Goal: Task Accomplishment & Management: Complete application form

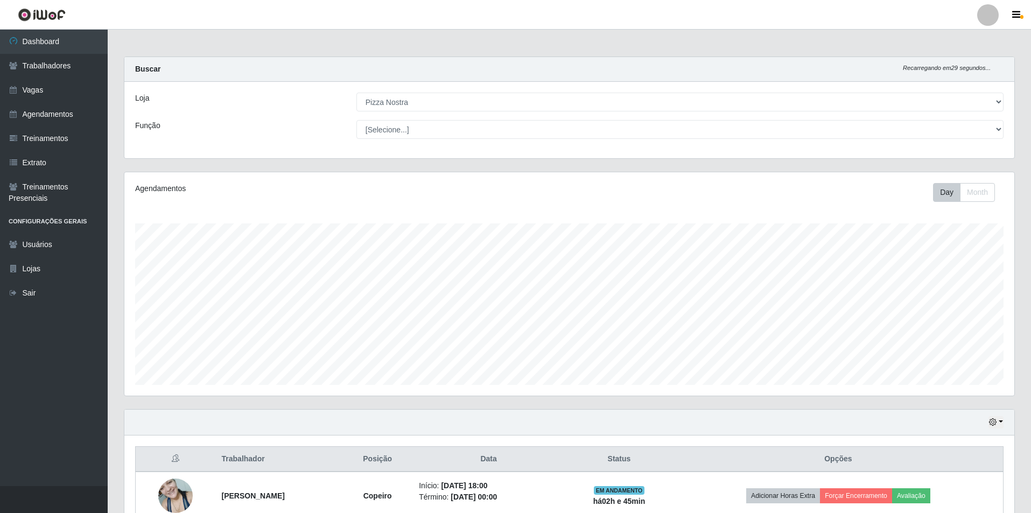
select select "337"
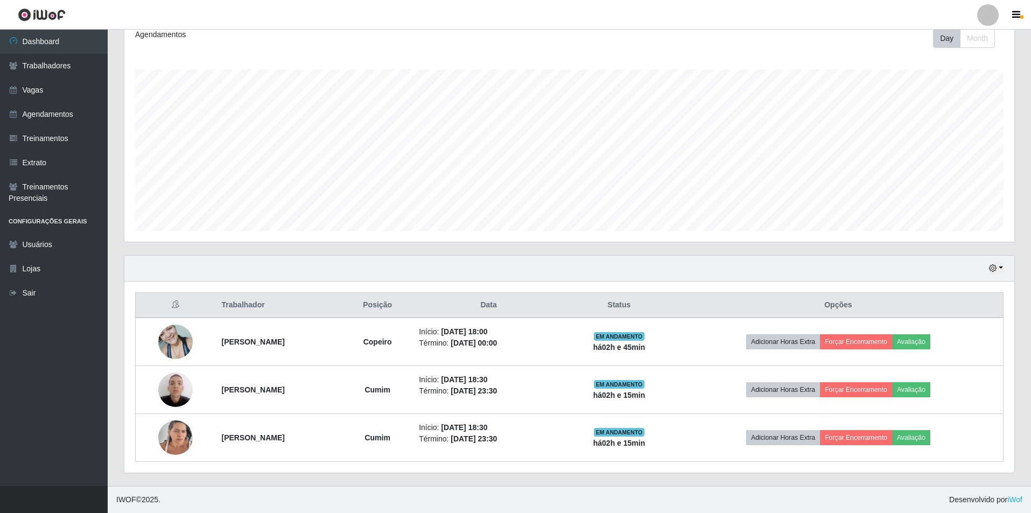
scroll to position [223, 890]
click at [30, 86] on link "Vagas" at bounding box center [54, 90] width 108 height 24
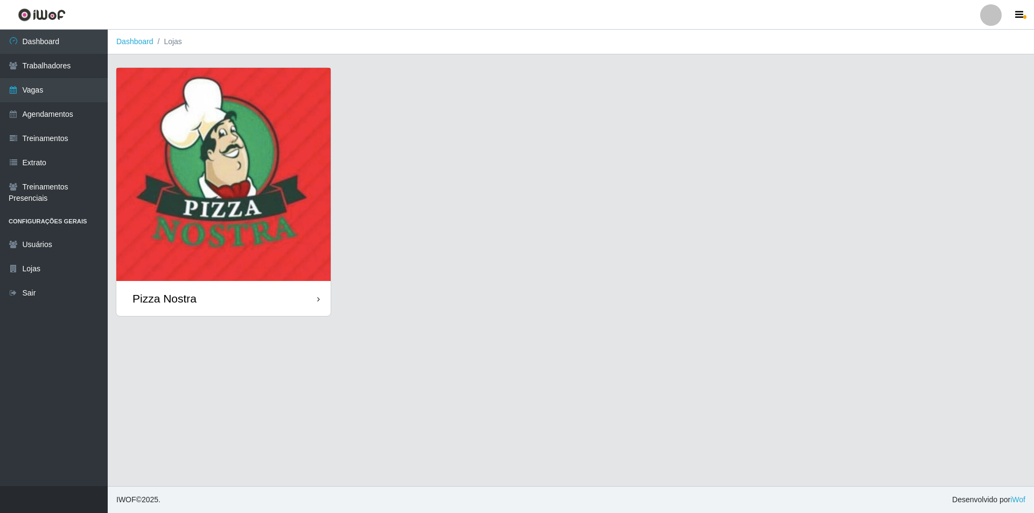
click at [323, 193] on img at bounding box center [223, 174] width 214 height 213
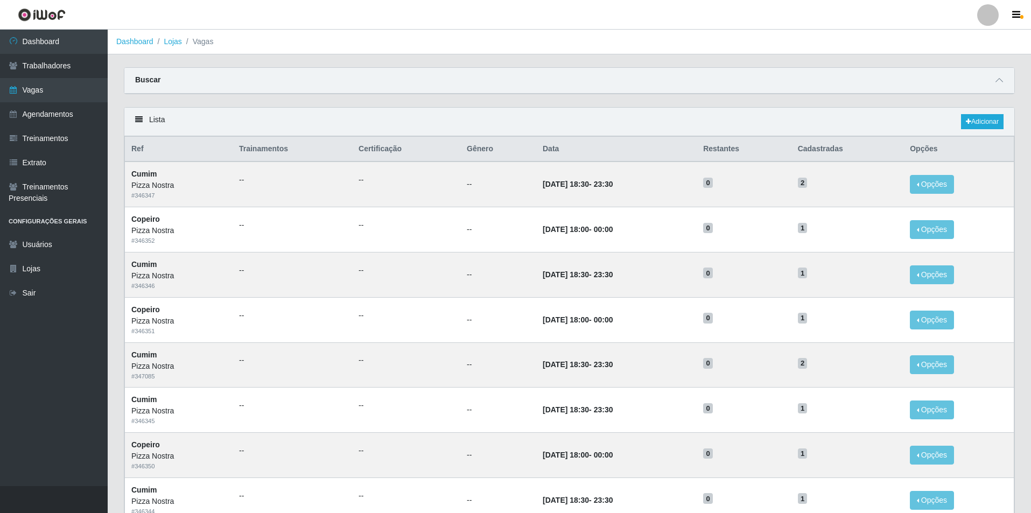
click at [743, 47] on ol "Dashboard Lojas Vagas" at bounding box center [570, 42] width 924 height 25
click at [980, 123] on link "Adicionar" at bounding box center [982, 121] width 43 height 15
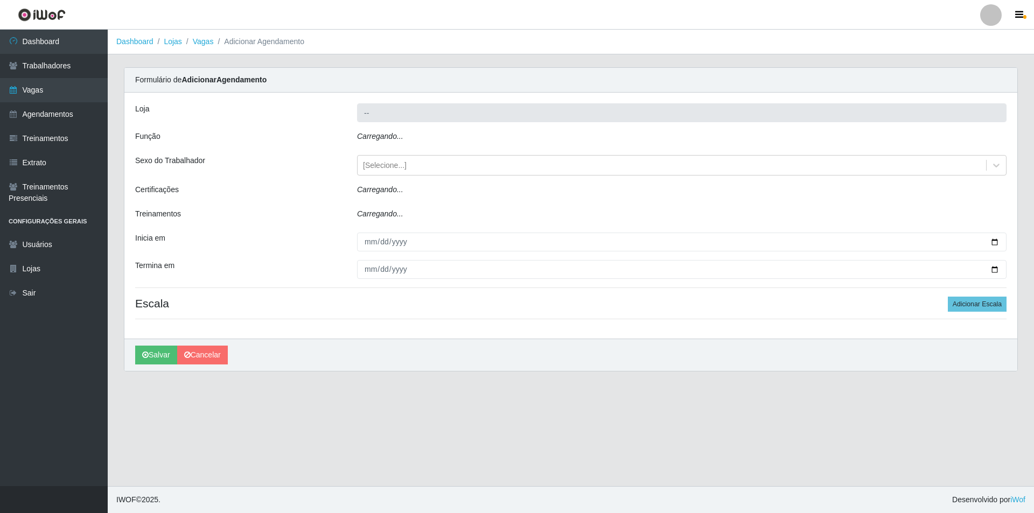
type input "Pizza Nostra"
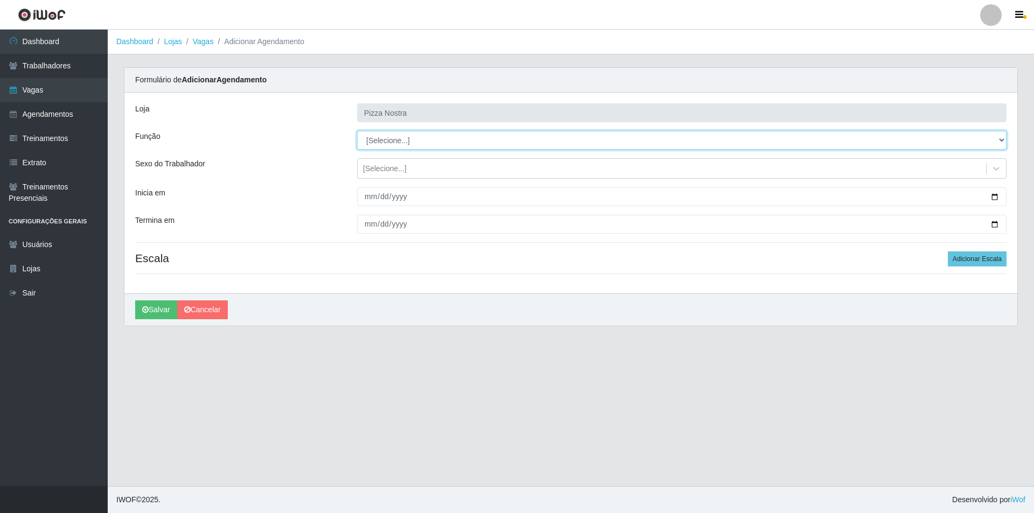
click at [388, 148] on select "[Selecione...] ASG ASG + ASG ++ Auxiliar de Cozinha Auxiliar de Cozinha + Auxil…" at bounding box center [681, 140] width 649 height 19
select select "91"
click at [357, 131] on select "[Selecione...] ASG ASG + ASG ++ Auxiliar de Cozinha Auxiliar de Cozinha + Auxil…" at bounding box center [681, 140] width 649 height 19
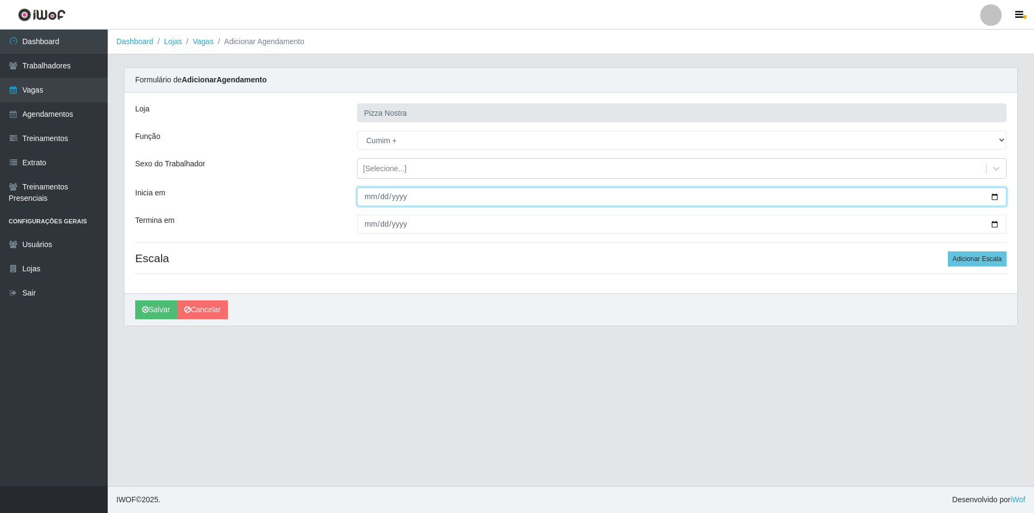
click at [376, 197] on input "Inicia em" at bounding box center [681, 196] width 649 height 19
click at [364, 191] on input "Inicia em" at bounding box center [681, 196] width 649 height 19
type input "[DATE]"
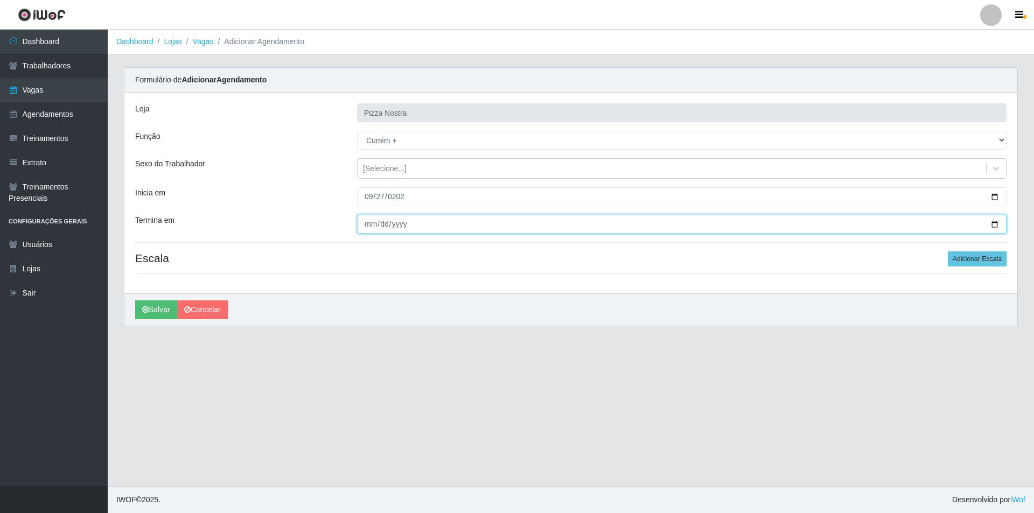
click at [370, 231] on input "Termina em" at bounding box center [681, 224] width 649 height 19
type input "[DATE]"
click at [607, 310] on div "[PERSON_NAME]" at bounding box center [570, 309] width 893 height 32
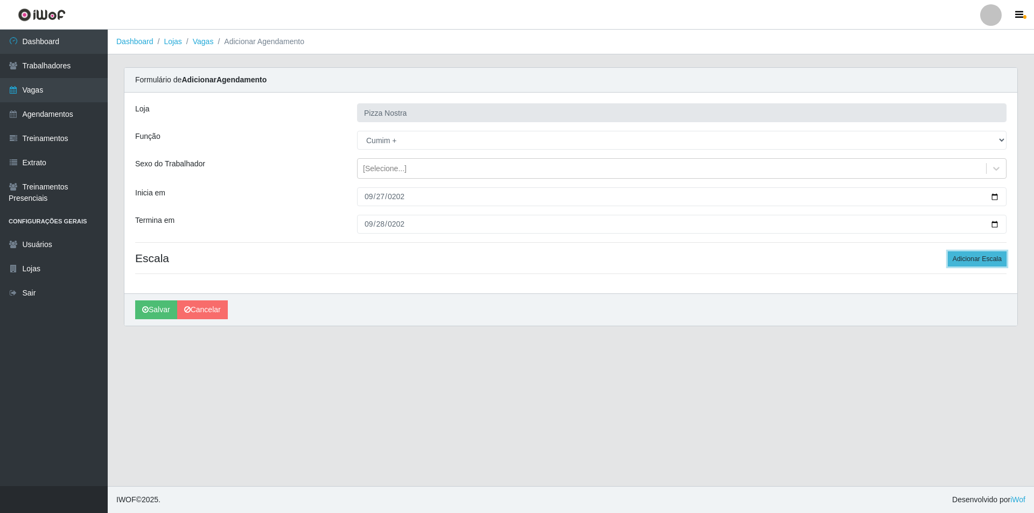
click at [971, 267] on button "Adicionar Escala" at bounding box center [977, 258] width 59 height 15
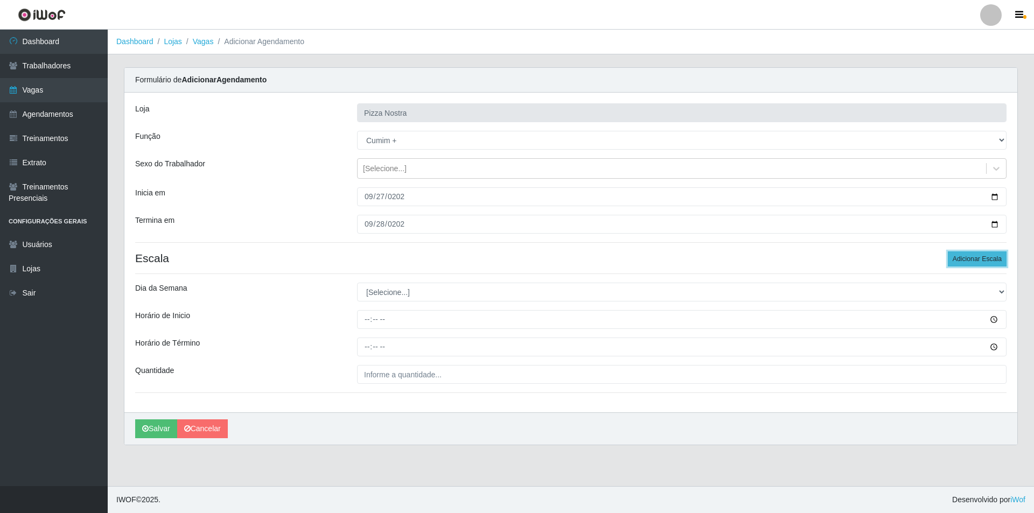
click at [971, 267] on button "Adicionar Escala" at bounding box center [977, 258] width 59 height 15
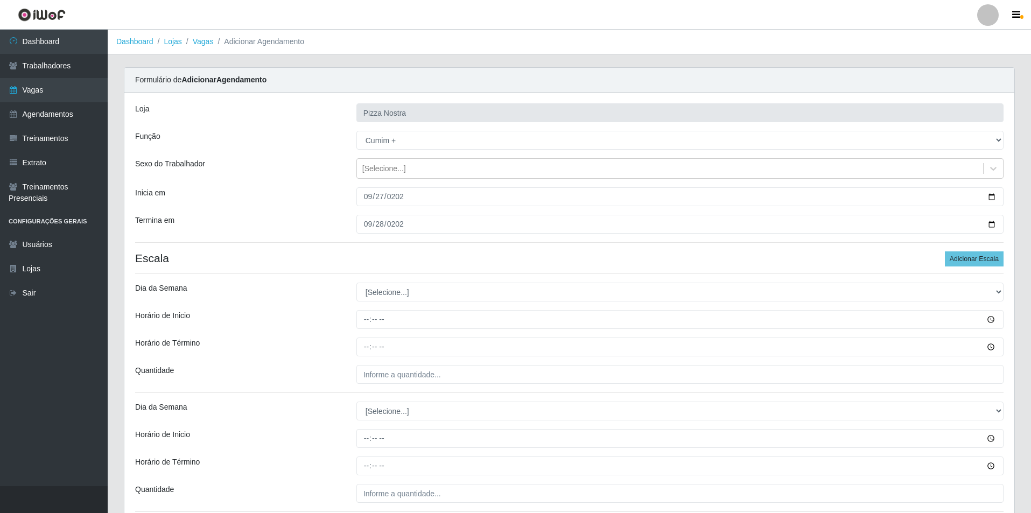
click at [342, 297] on div "Dia da Semana" at bounding box center [237, 292] width 221 height 19
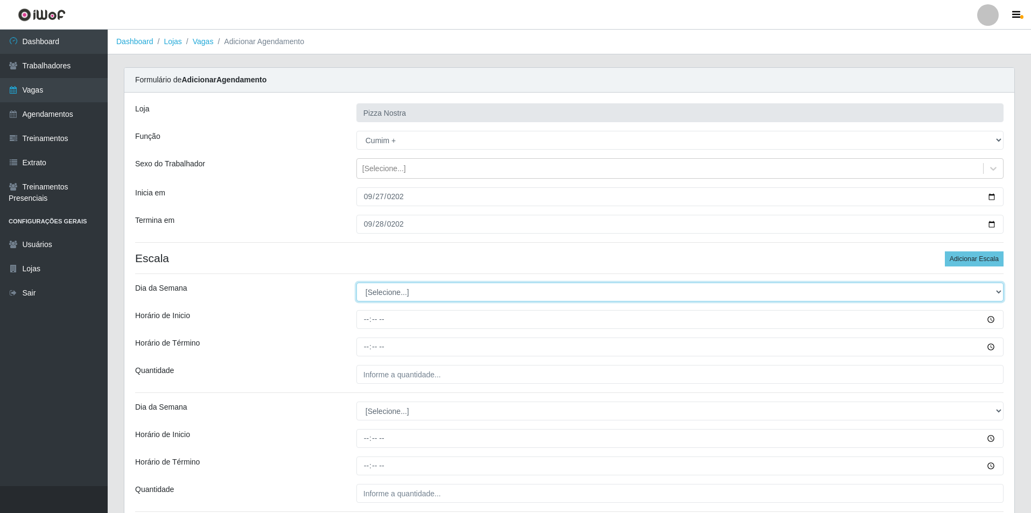
drag, startPoint x: 363, startPoint y: 294, endPoint x: 373, endPoint y: 300, distance: 10.9
click at [363, 294] on select "[Selecione...] Segunda Terça Quarta Quinta Sexta Sábado Domingo" at bounding box center [679, 292] width 647 height 19
select select "6"
click at [356, 283] on select "[Selecione...] Segunda Terça Quarta Quinta Sexta Sábado Domingo" at bounding box center [679, 292] width 647 height 19
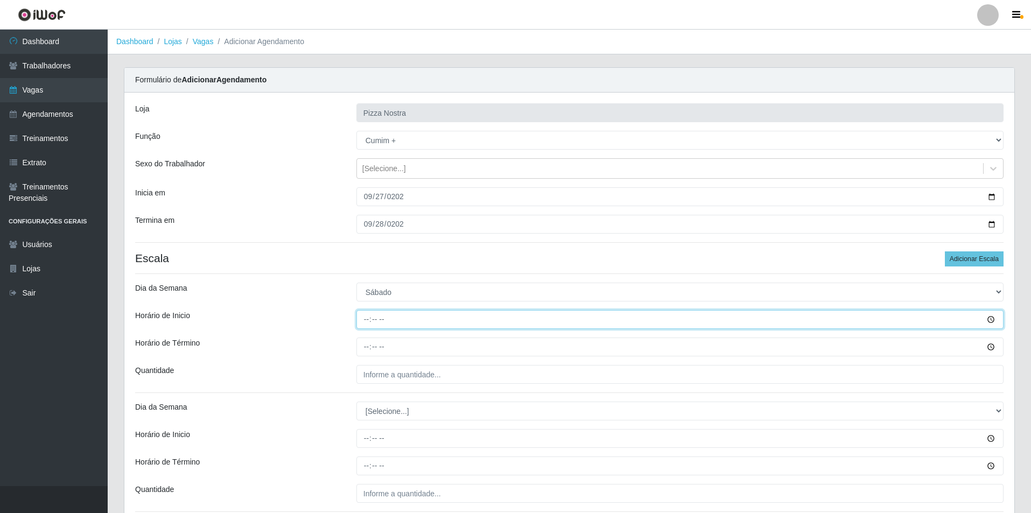
click at [365, 316] on input "Horário de Inicio" at bounding box center [679, 319] width 647 height 19
type input "18:00"
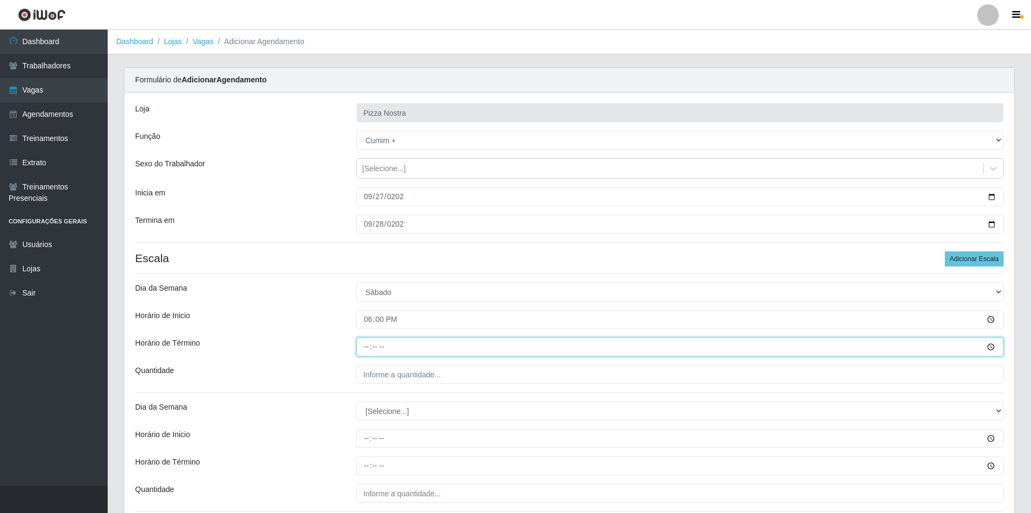
click at [367, 355] on input "Horário de Término" at bounding box center [679, 347] width 647 height 19
type input "00:00"
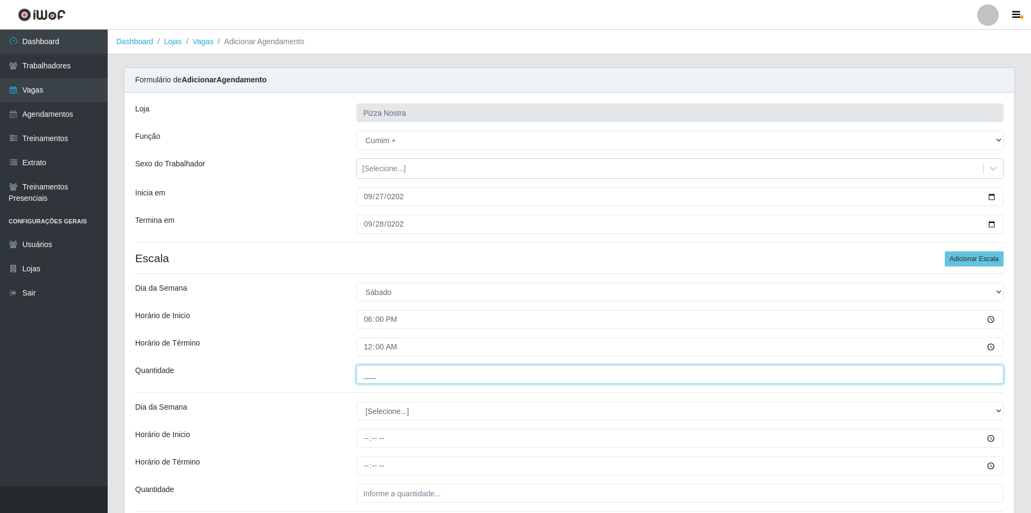
click at [404, 382] on input "___" at bounding box center [679, 374] width 647 height 19
type input "4__"
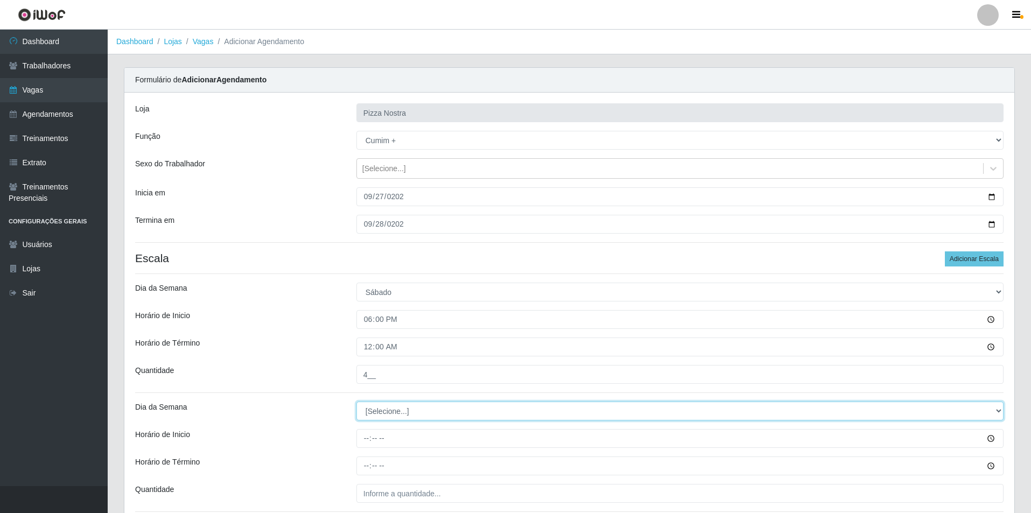
click at [391, 414] on select "[Selecione...] Segunda Terça Quarta Quinta Sexta Sábado Domingo" at bounding box center [679, 411] width 647 height 19
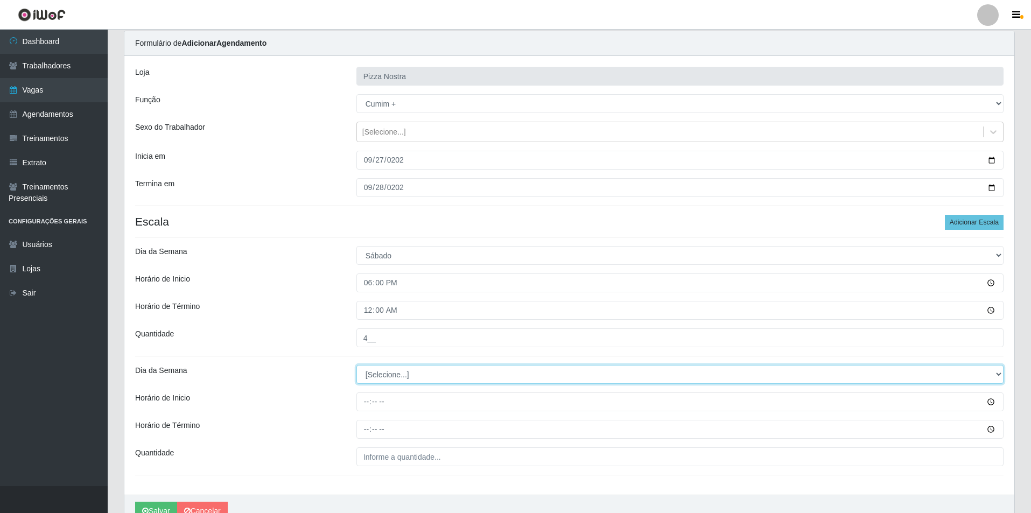
scroll to position [54, 0]
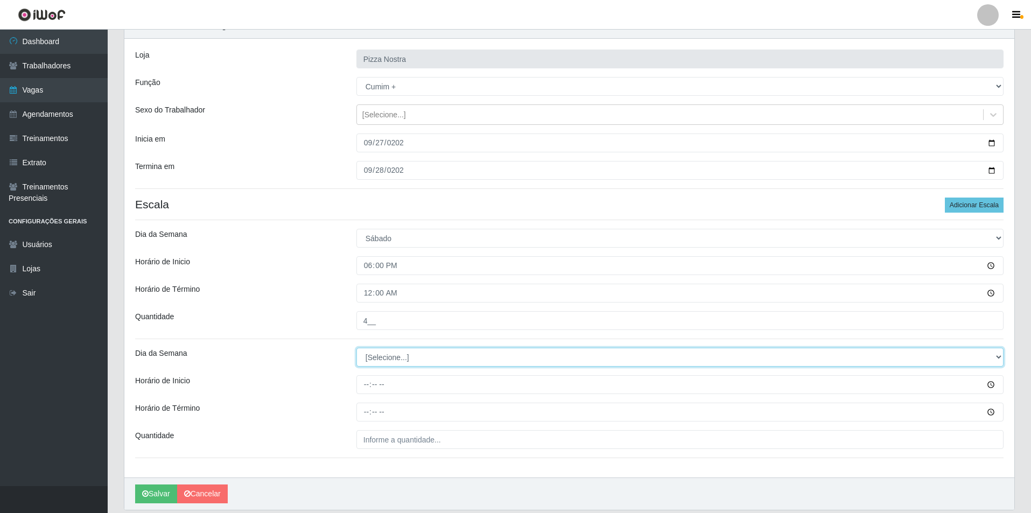
click at [401, 359] on select "[Selecione...] Segunda Terça Quarta Quinta Sexta Sábado Domingo" at bounding box center [679, 357] width 647 height 19
select select "0"
click at [356, 348] on select "[Selecione...] Segunda Terça Quarta Quinta Sexta Sábado Domingo" at bounding box center [679, 357] width 647 height 19
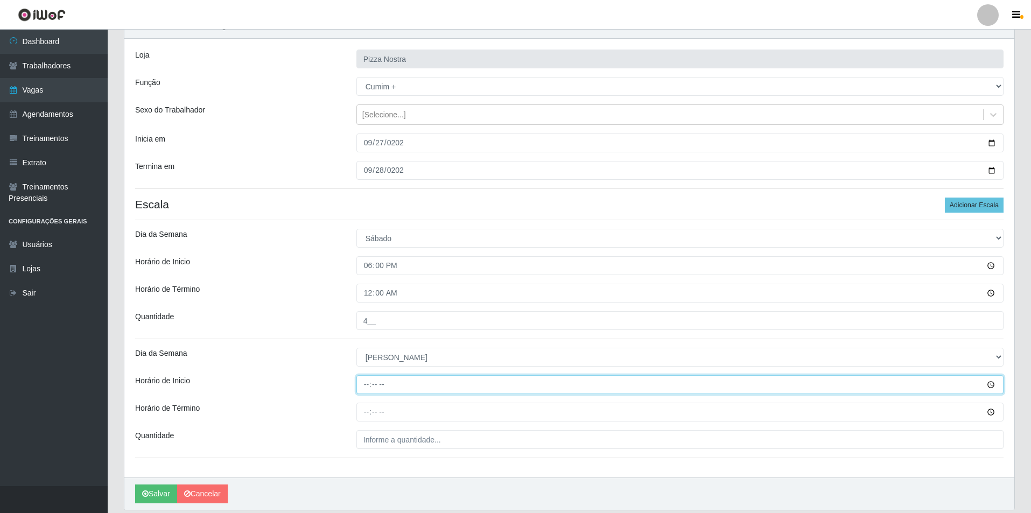
click at [361, 381] on input "Horário de Inicio" at bounding box center [679, 384] width 647 height 19
type input "18:00"
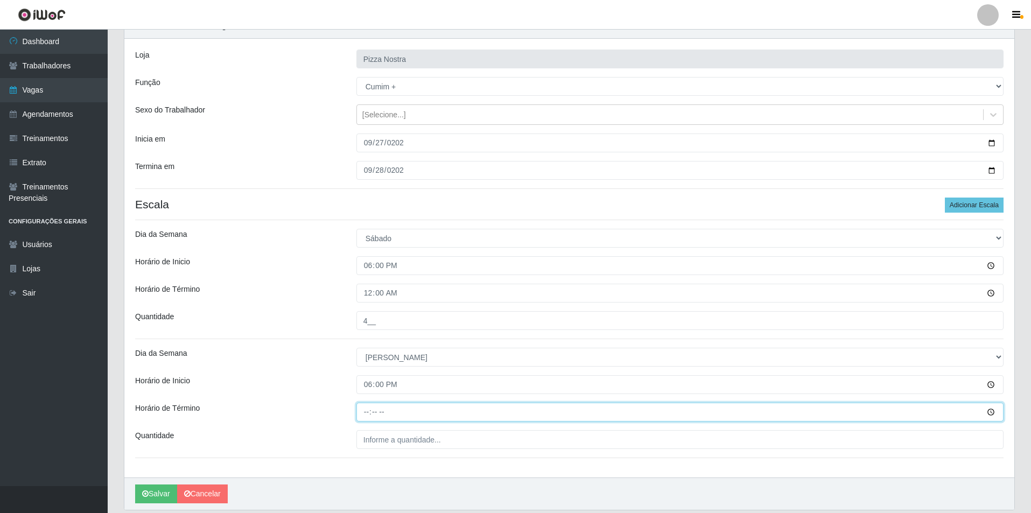
click at [359, 411] on input "Horário de Término" at bounding box center [679, 412] width 647 height 19
type input "00:00"
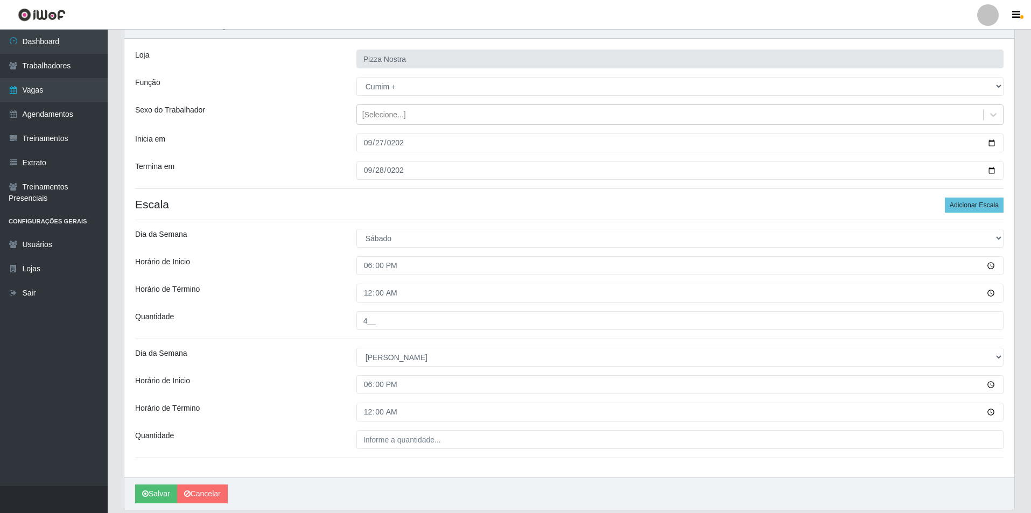
click at [381, 451] on div "Loja Pizza Nostra Função [Selecione...] ASG ASG + ASG ++ Auxiliar de Cozinha Au…" at bounding box center [569, 258] width 890 height 439
click at [381, 445] on input "___" at bounding box center [679, 439] width 647 height 19
type input "4__"
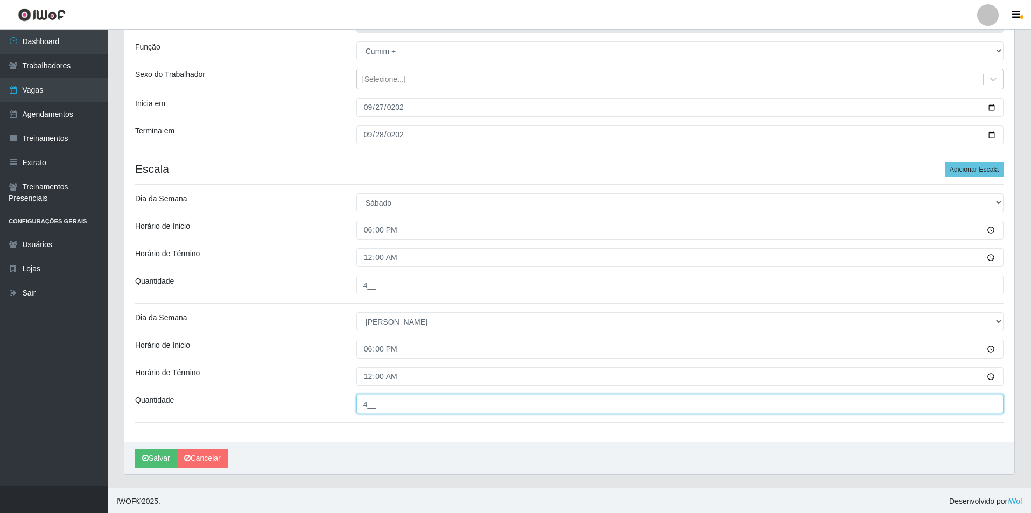
scroll to position [91, 0]
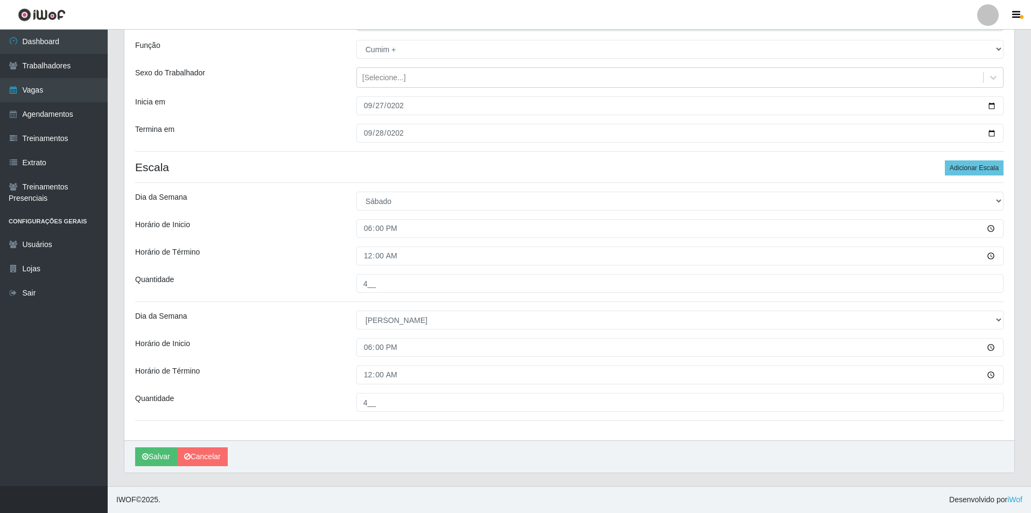
click at [541, 169] on h4 "Escala Adicionar Escala" at bounding box center [569, 166] width 869 height 13
click at [141, 460] on button "Salvar" at bounding box center [156, 456] width 42 height 19
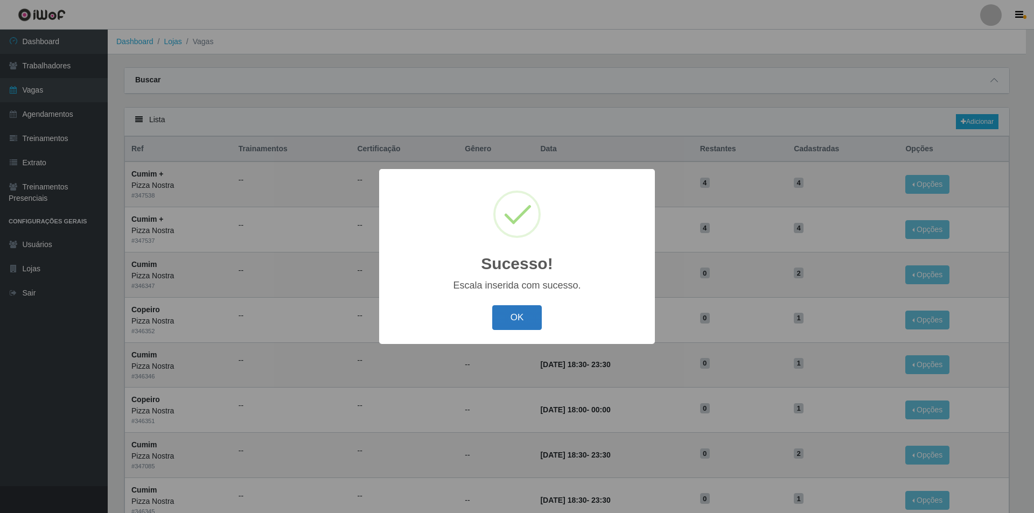
click at [517, 323] on button "OK" at bounding box center [517, 317] width 50 height 25
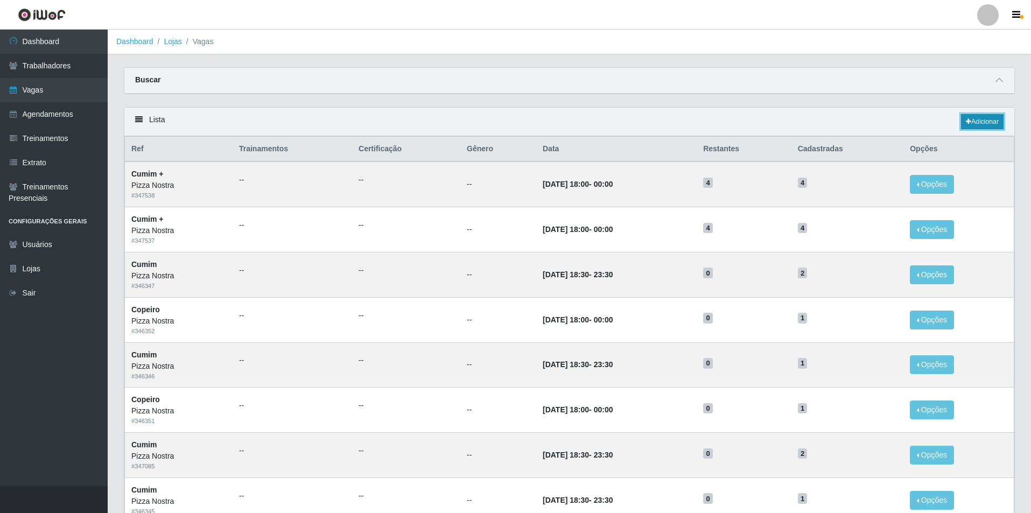
click at [978, 128] on link "Adicionar" at bounding box center [982, 121] width 43 height 15
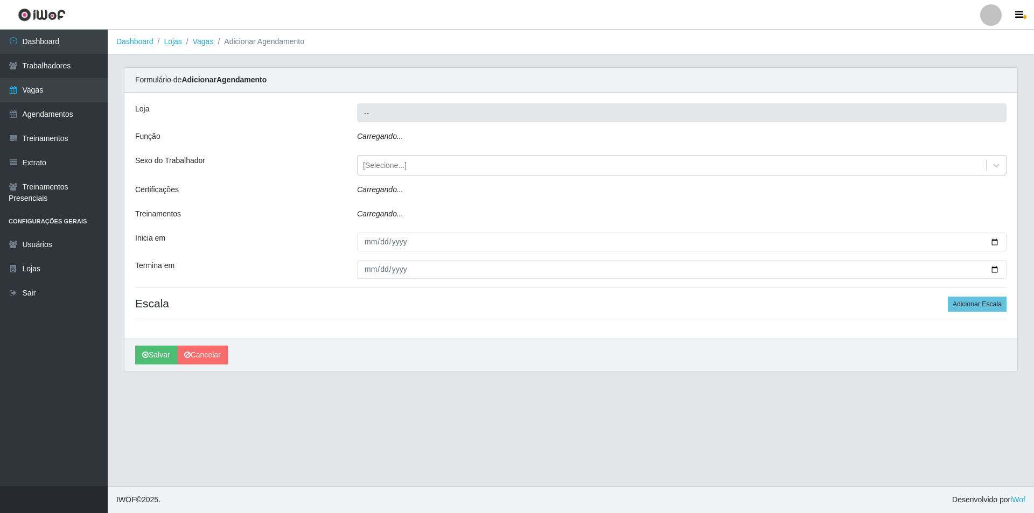
type input "Pizza Nostra"
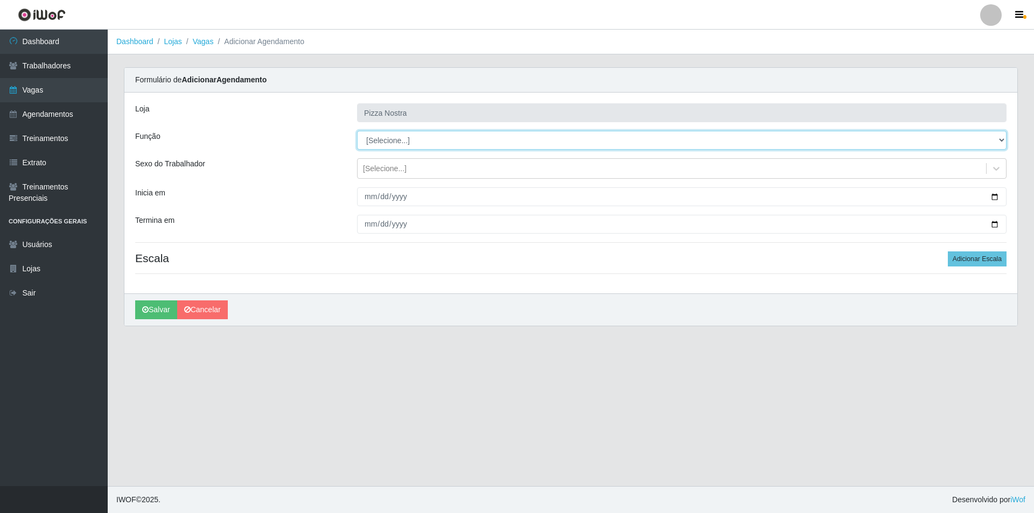
click at [378, 147] on select "[Selecione...] ASG ASG + ASG ++ Auxiliar de Cozinha Auxiliar de Cozinha + Auxil…" at bounding box center [681, 140] width 649 height 19
select select "96"
click at [357, 131] on select "[Selecione...] ASG ASG + ASG ++ Auxiliar de Cozinha Auxiliar de Cozinha + Auxil…" at bounding box center [681, 140] width 649 height 19
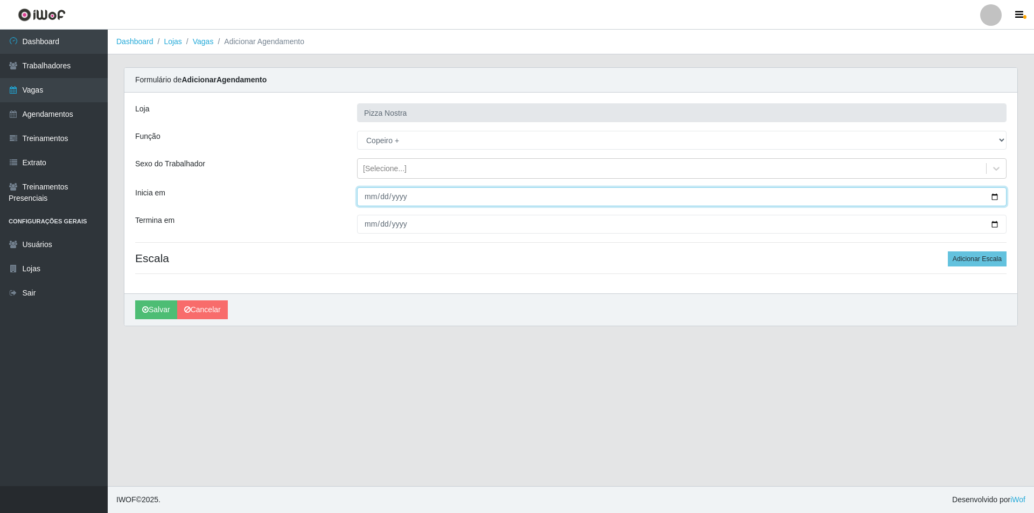
click at [367, 202] on input "Inicia em" at bounding box center [681, 196] width 649 height 19
click at [377, 198] on input "Inicia em" at bounding box center [681, 196] width 649 height 19
type input "[DATE]"
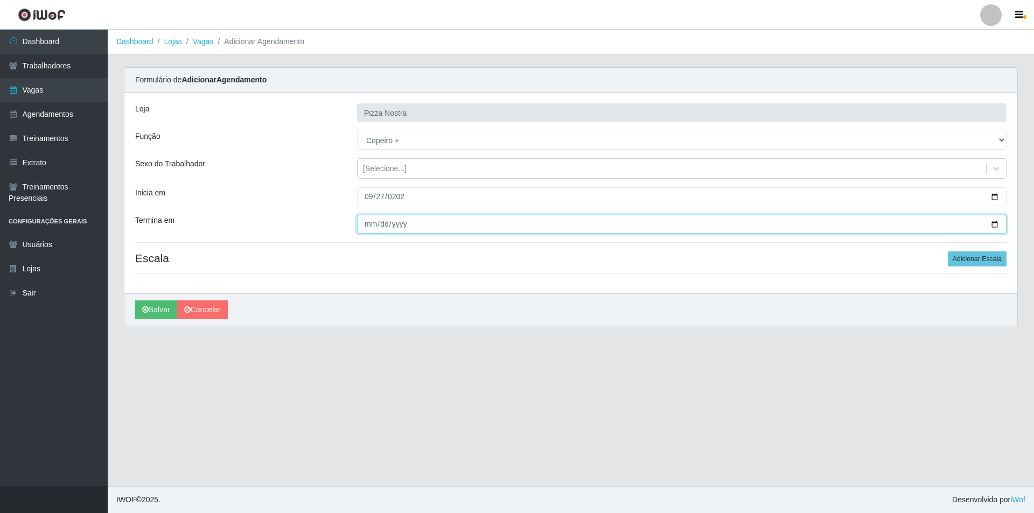
click at [372, 227] on input "Termina em" at bounding box center [681, 224] width 649 height 19
type input "[DATE]"
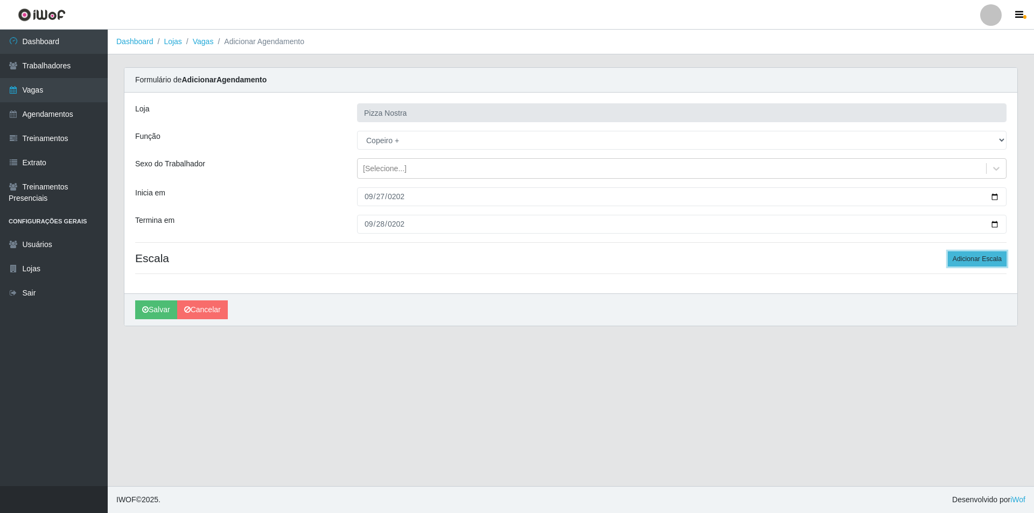
click at [995, 258] on button "Adicionar Escala" at bounding box center [977, 258] width 59 height 15
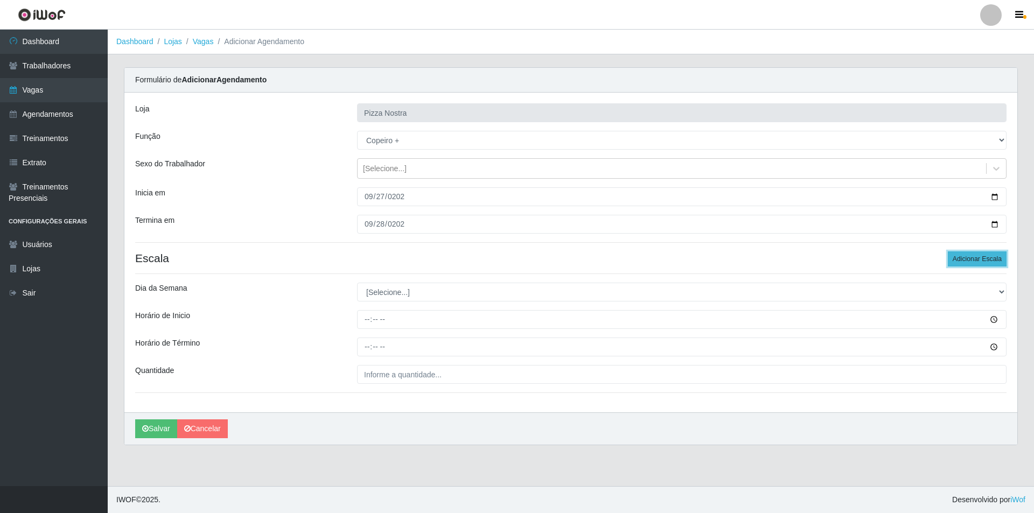
click at [995, 258] on button "Adicionar Escala" at bounding box center [977, 258] width 59 height 15
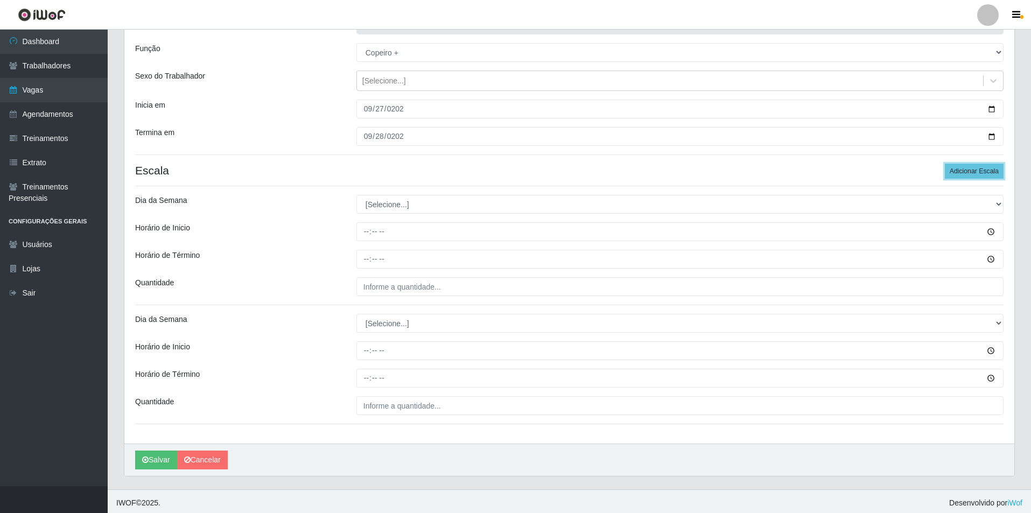
scroll to position [91, 0]
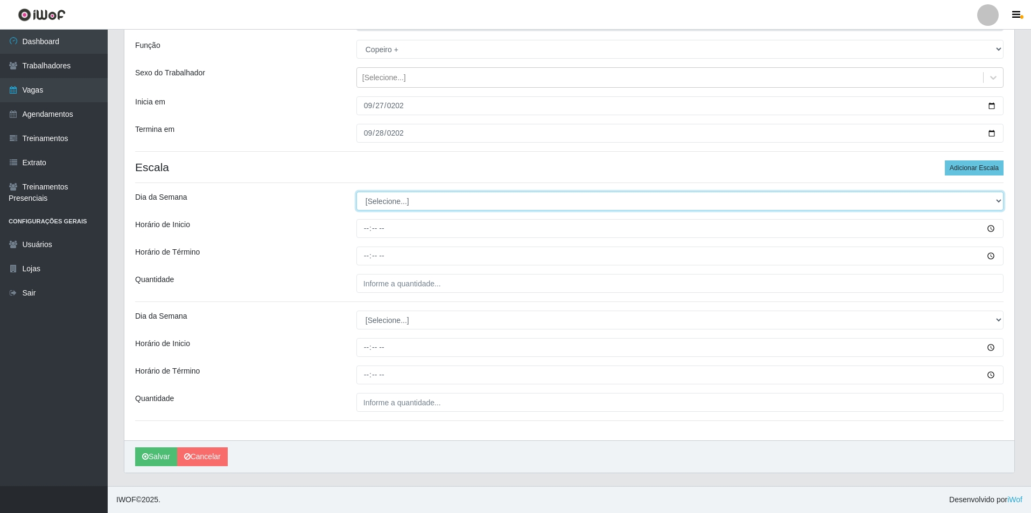
click at [369, 194] on select "[Selecione...] Segunda Terça Quarta Quinta Sexta Sábado Domingo" at bounding box center [679, 201] width 647 height 19
select select "6"
click at [356, 192] on select "[Selecione...] Segunda Terça Quarta Quinta Sexta Sábado Domingo" at bounding box center [679, 201] width 647 height 19
click at [355, 227] on div at bounding box center [679, 228] width 663 height 19
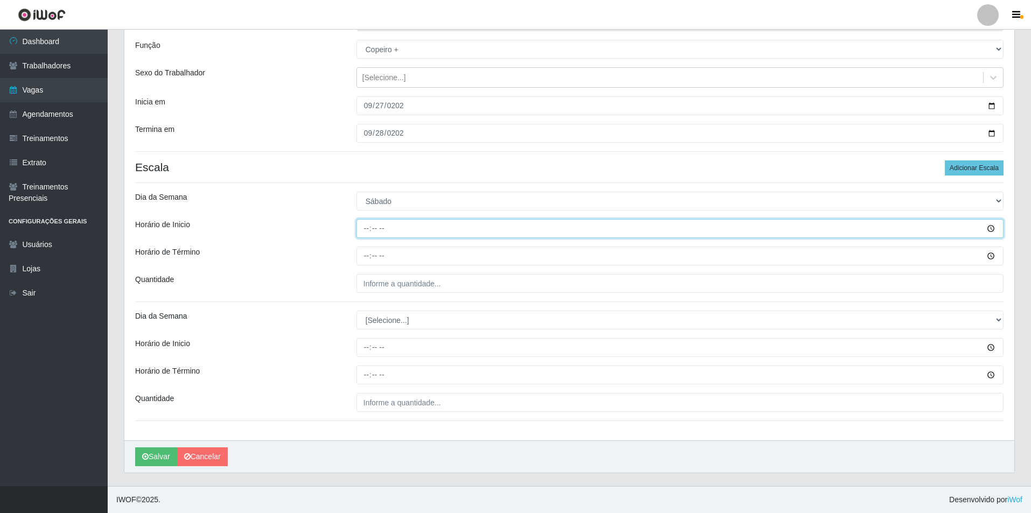
click at [370, 236] on input "Horário de Inicio" at bounding box center [679, 228] width 647 height 19
type input "18:00"
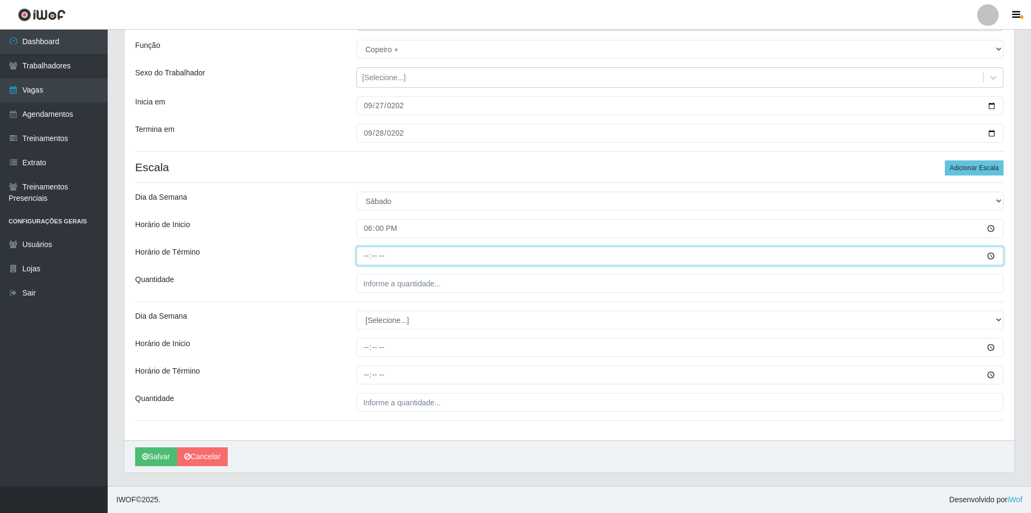
click at [370, 264] on input "Horário de Término" at bounding box center [679, 256] width 647 height 19
type input "00:00"
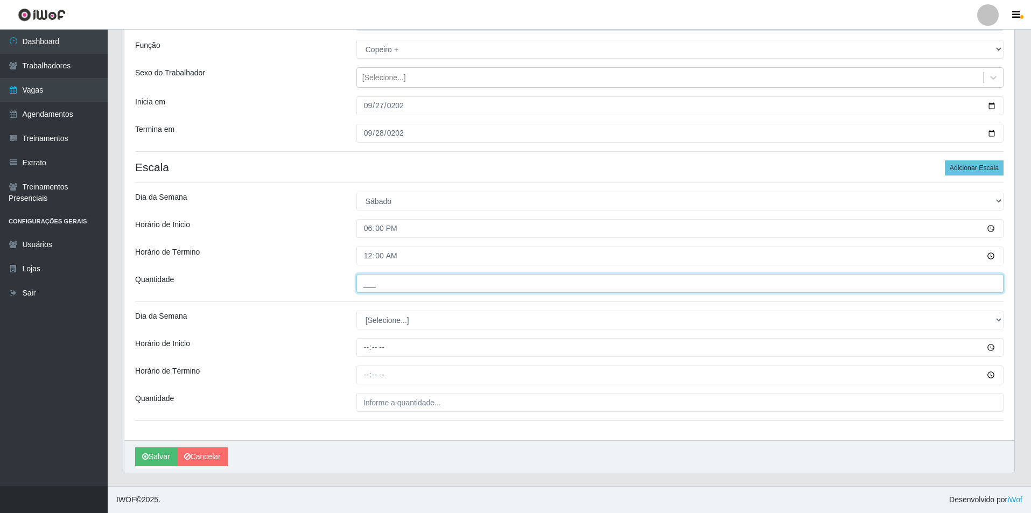
drag, startPoint x: 411, startPoint y: 278, endPoint x: 412, endPoint y: 286, distance: 7.6
click at [411, 278] on input "___" at bounding box center [679, 283] width 647 height 19
type input "1__"
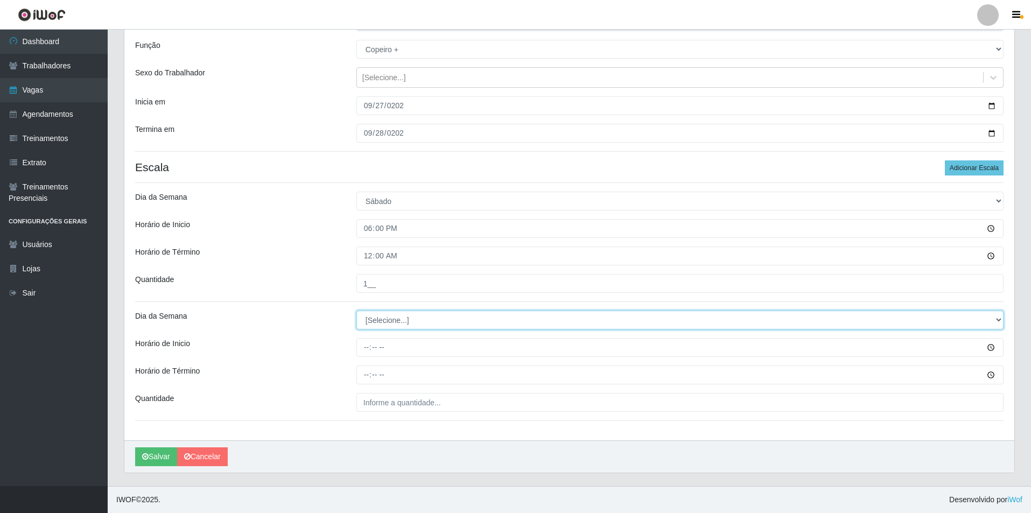
click at [386, 318] on select "[Selecione...] Segunda Terça Quarta Quinta Sexta Sábado Domingo" at bounding box center [679, 320] width 647 height 19
select select "0"
click at [356, 311] on select "[Selecione...] Segunda Terça Quarta Quinta Sexta Sábado Domingo" at bounding box center [679, 320] width 647 height 19
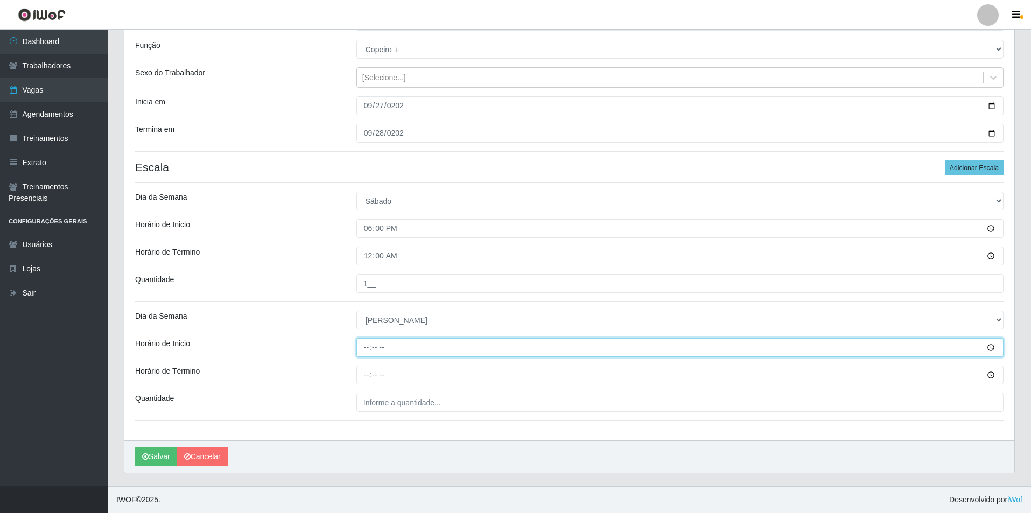
click at [363, 345] on input "Horário de Inicio" at bounding box center [679, 347] width 647 height 19
type input "18:00"
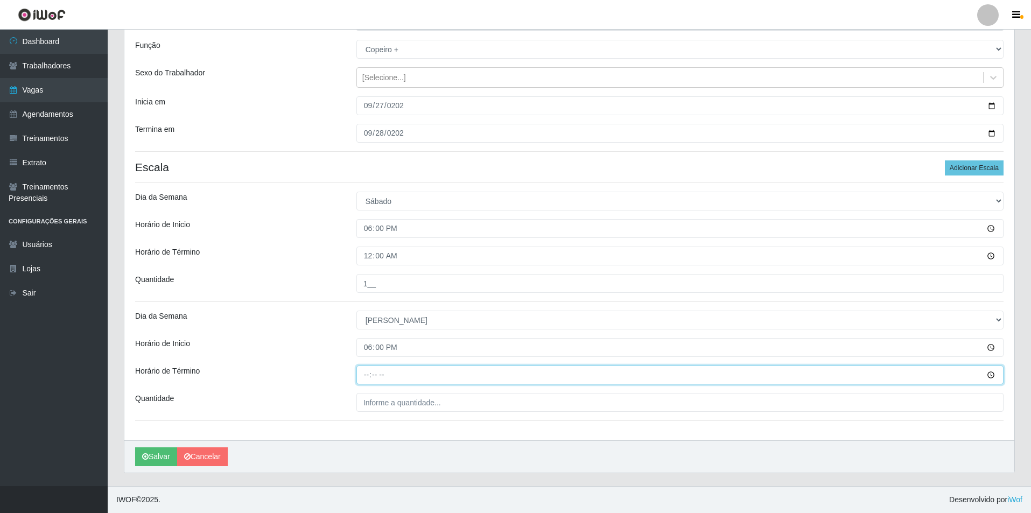
click at [372, 377] on input "Horário de Término" at bounding box center [679, 375] width 647 height 19
click at [366, 375] on input "Horário de Término" at bounding box center [679, 375] width 647 height 19
type input "00:00"
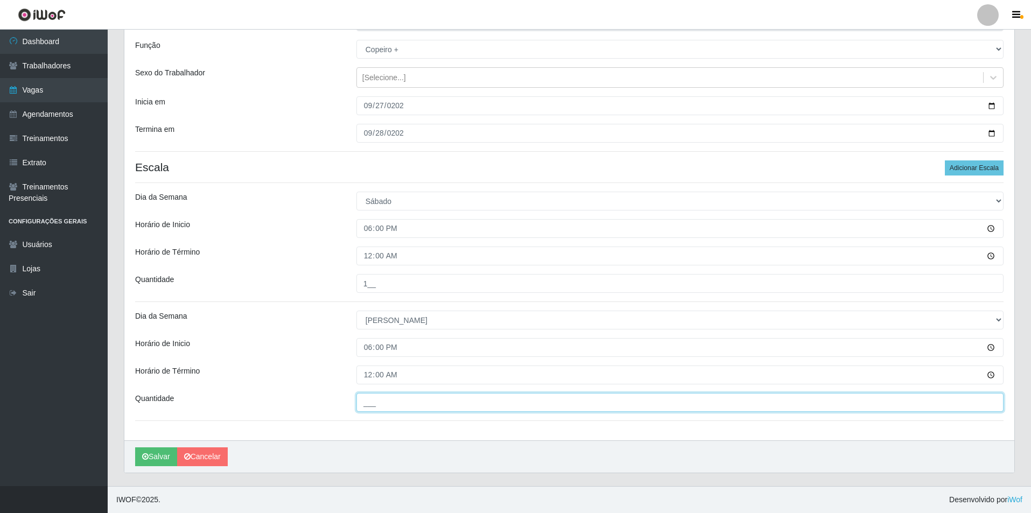
click at [379, 397] on input "___" at bounding box center [679, 402] width 647 height 19
type input "1__"
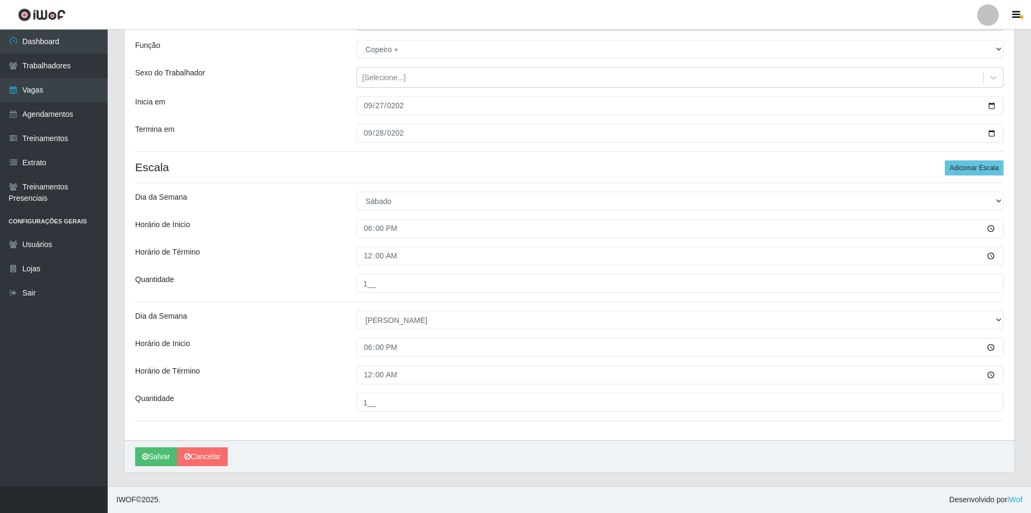
click at [432, 160] on h4 "Escala Adicionar Escala" at bounding box center [569, 166] width 869 height 13
click at [158, 448] on button "Salvar" at bounding box center [156, 456] width 42 height 19
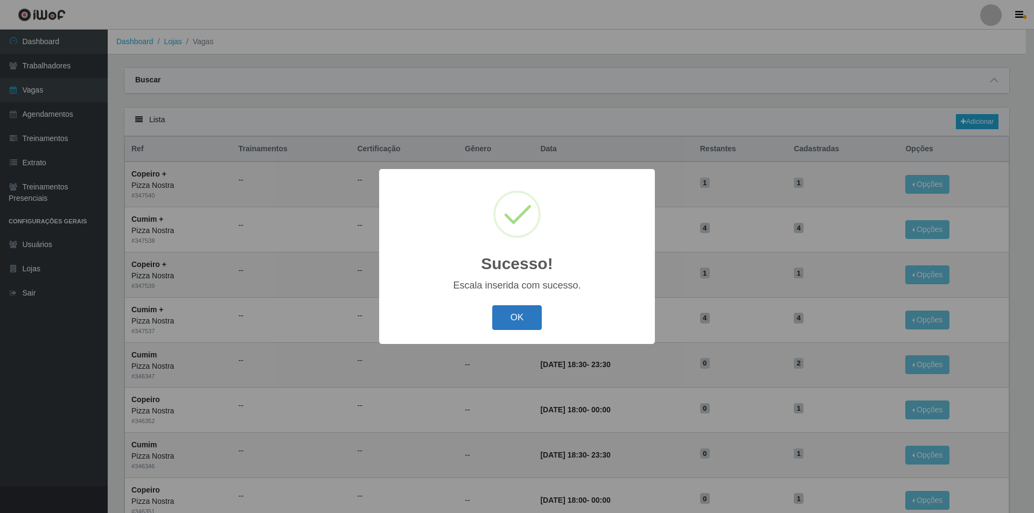
click at [516, 320] on button "OK" at bounding box center [517, 317] width 50 height 25
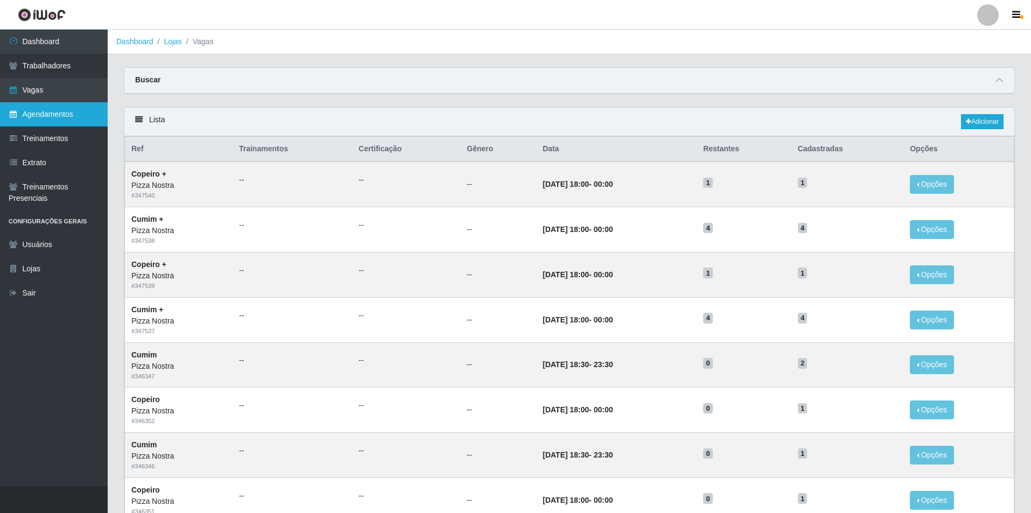
click at [46, 108] on link "Agendamentos" at bounding box center [54, 114] width 108 height 24
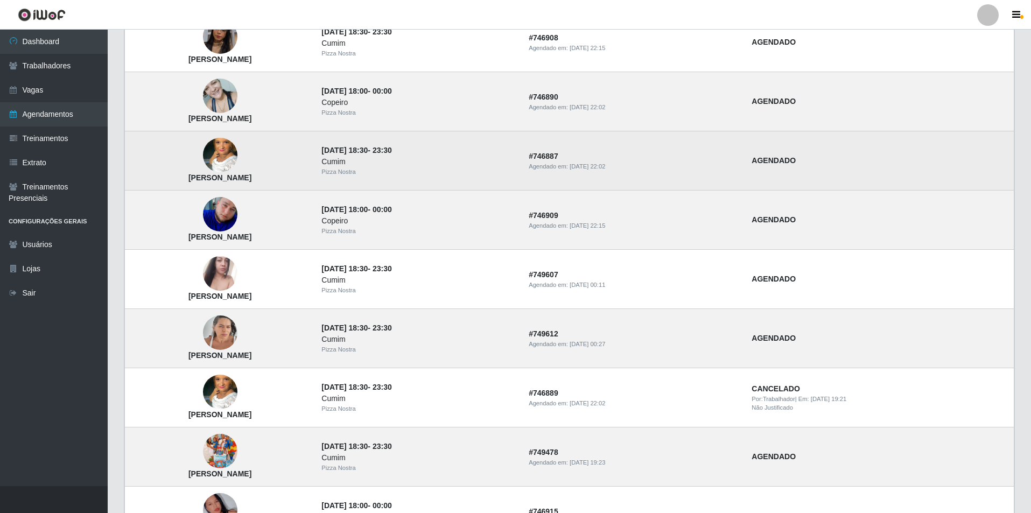
scroll to position [215, 0]
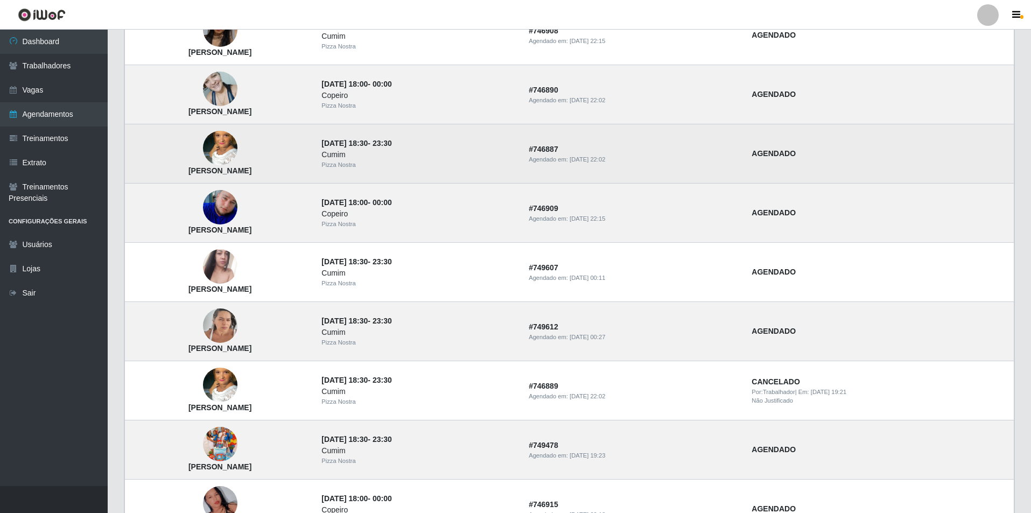
click at [391, 152] on div "Cumim" at bounding box center [418, 154] width 194 height 11
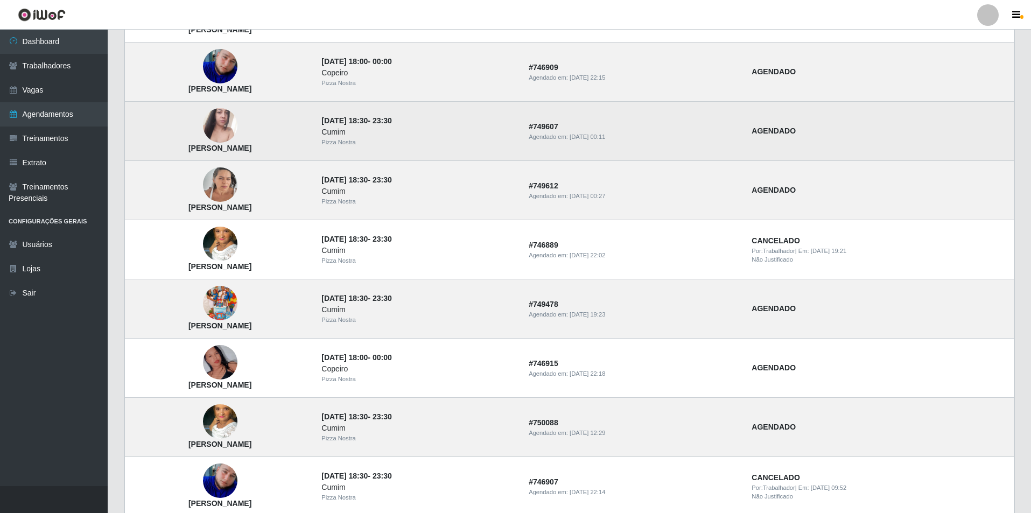
scroll to position [377, 0]
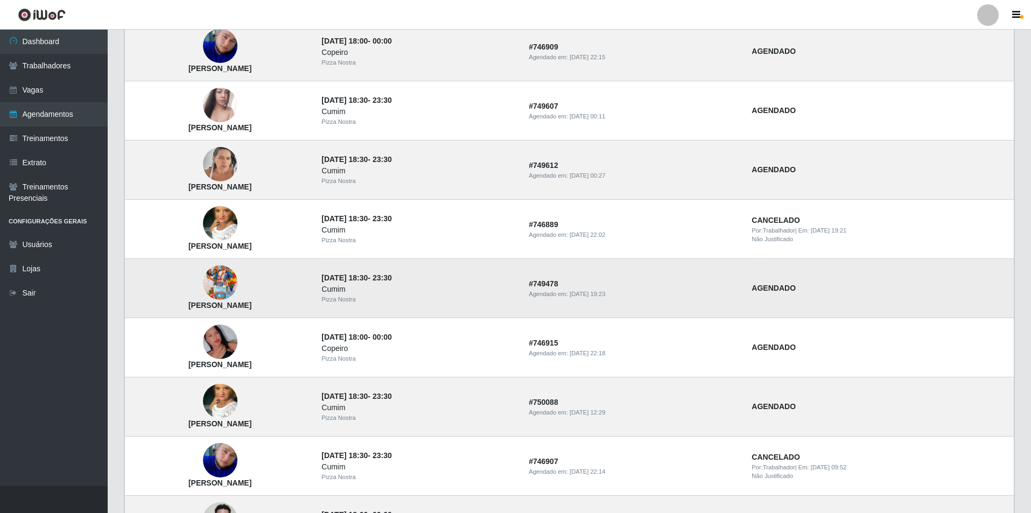
click at [237, 287] on img at bounding box center [220, 282] width 34 height 61
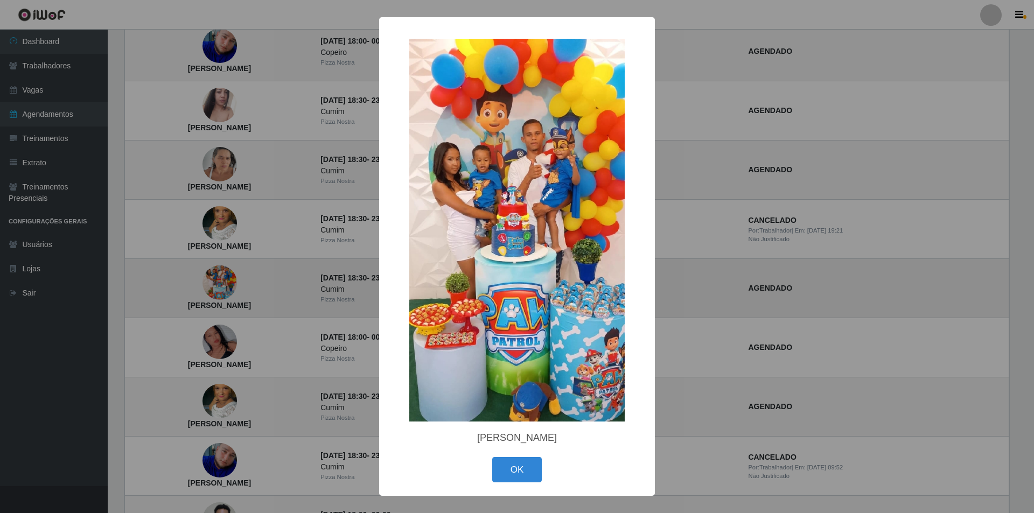
click at [238, 287] on div "× [PERSON_NAME] OK Cancel" at bounding box center [517, 256] width 1034 height 513
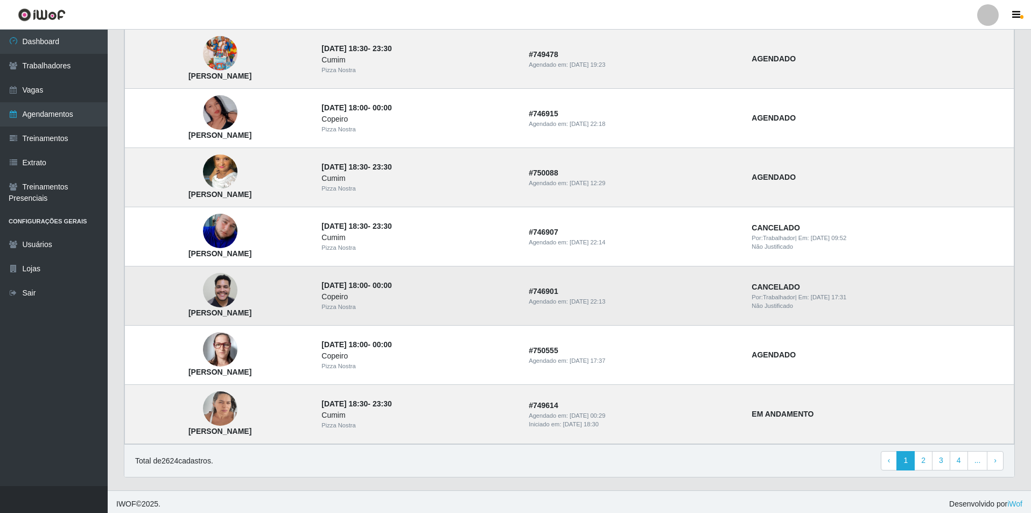
scroll to position [611, 0]
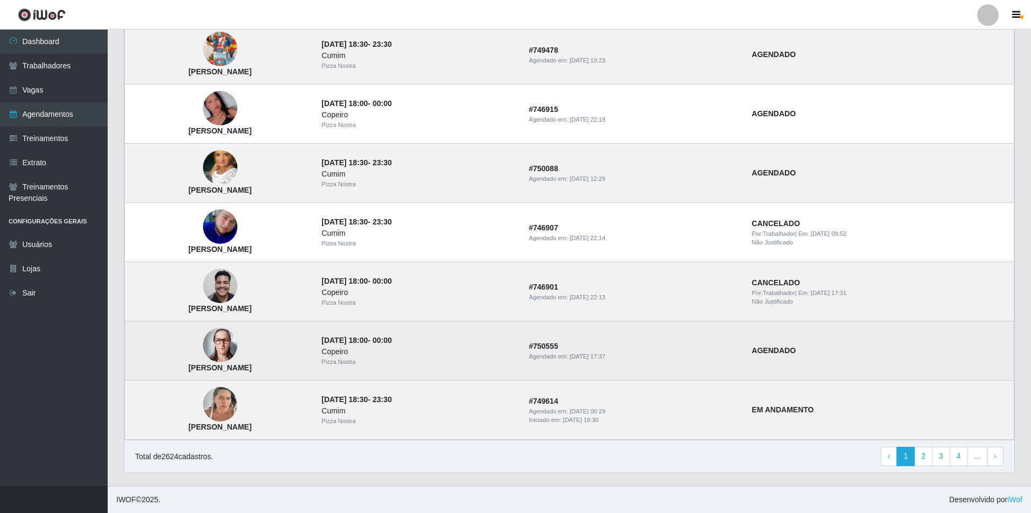
click at [230, 343] on img at bounding box center [220, 345] width 34 height 34
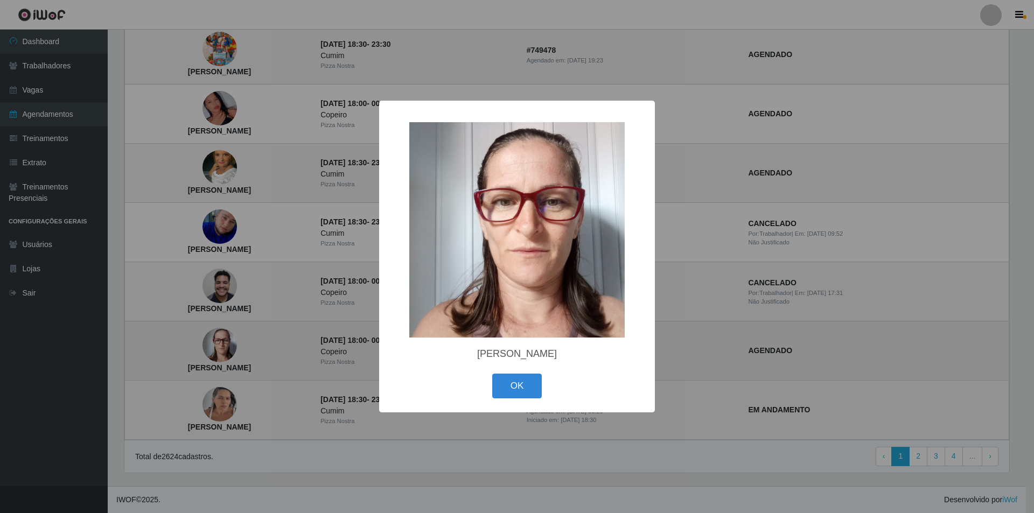
click at [230, 343] on div "× [PERSON_NAME] OK Cancel" at bounding box center [517, 256] width 1034 height 513
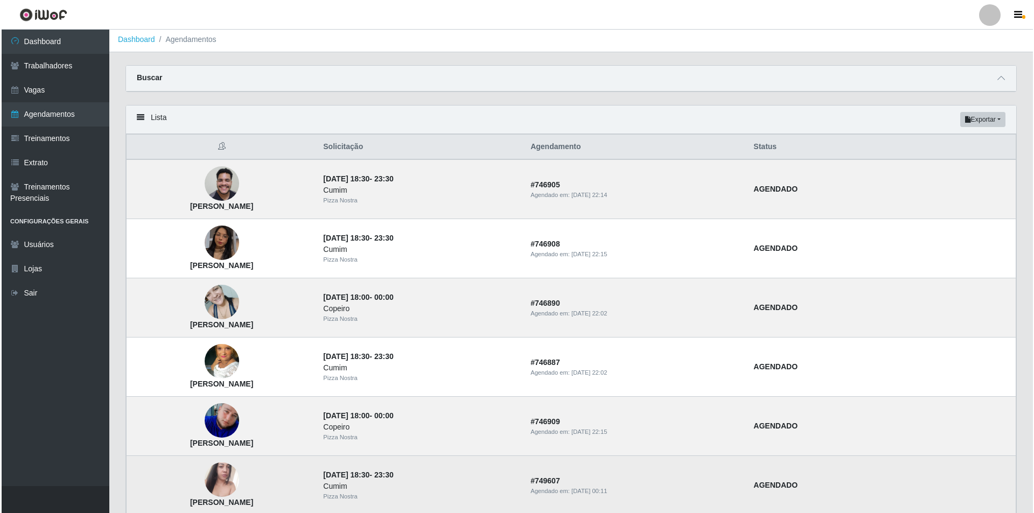
scroll to position [0, 0]
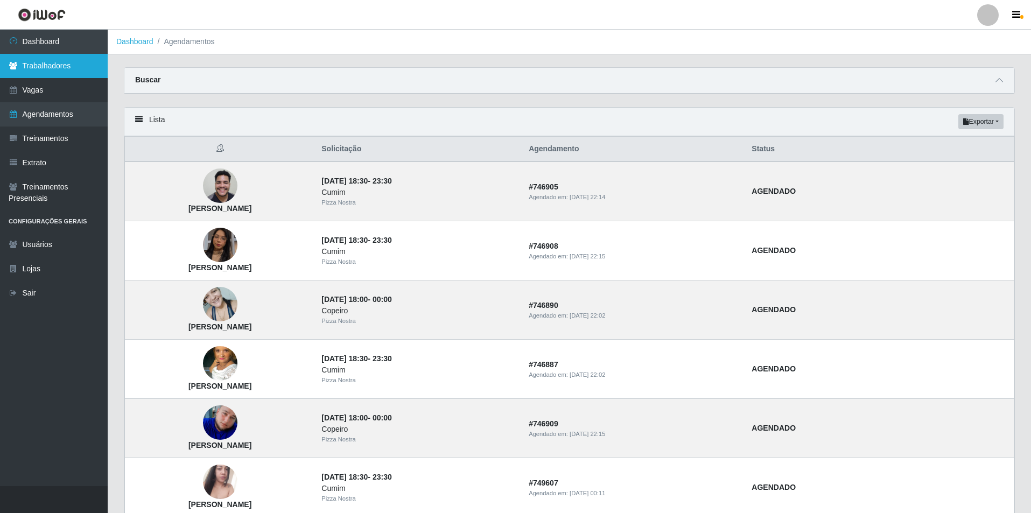
click at [95, 72] on link "Trabalhadores" at bounding box center [54, 66] width 108 height 24
